Goal: Feedback & Contribution: Leave review/rating

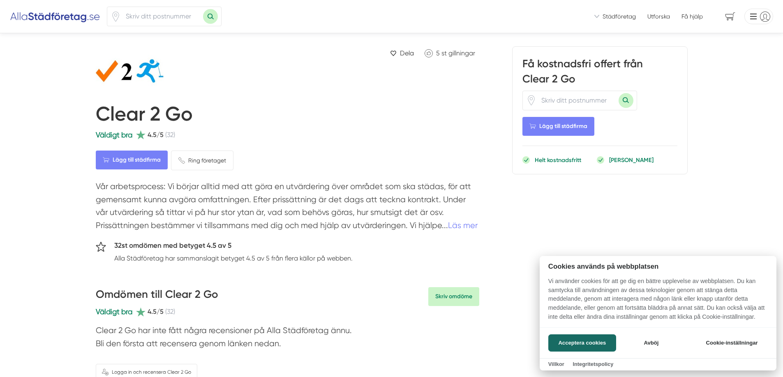
click at [465, 224] on div at bounding box center [391, 188] width 783 height 377
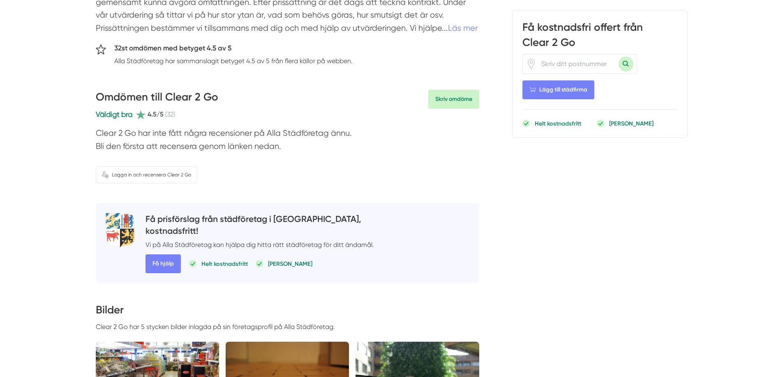
scroll to position [198, 0]
click at [176, 96] on h3 "Omdömen till Clear 2 Go" at bounding box center [157, 99] width 122 height 19
click at [179, 137] on p "Clear 2 Go har inte fått några recensioner på Alla Städföretag ännu. Bli den fö…" at bounding box center [287, 142] width 383 height 30
click at [184, 145] on p "Clear 2 Go har inte fått några recensioner på Alla Städföretag ännu. Bli den fö…" at bounding box center [287, 142] width 383 height 30
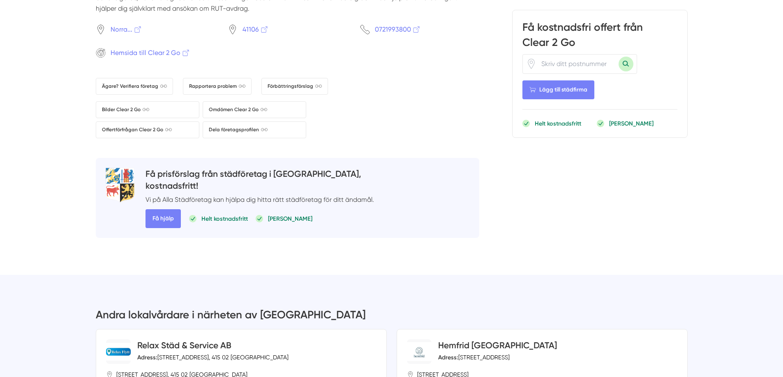
scroll to position [1144, 0]
click at [248, 106] on span "Omdömen Clear 2 Go" at bounding box center [238, 110] width 58 height 8
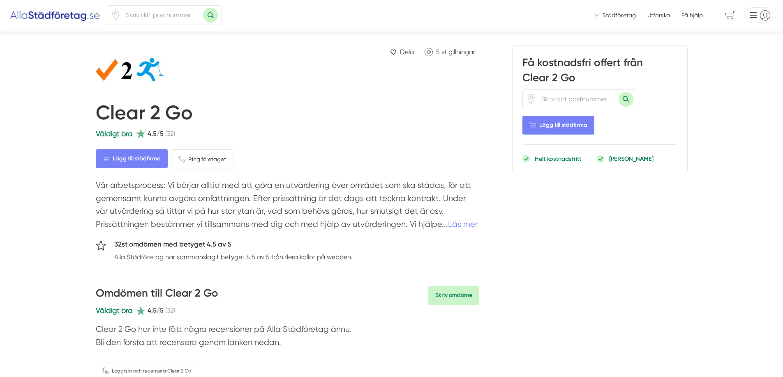
scroll to position [0, 0]
